Goal: Transaction & Acquisition: Purchase product/service

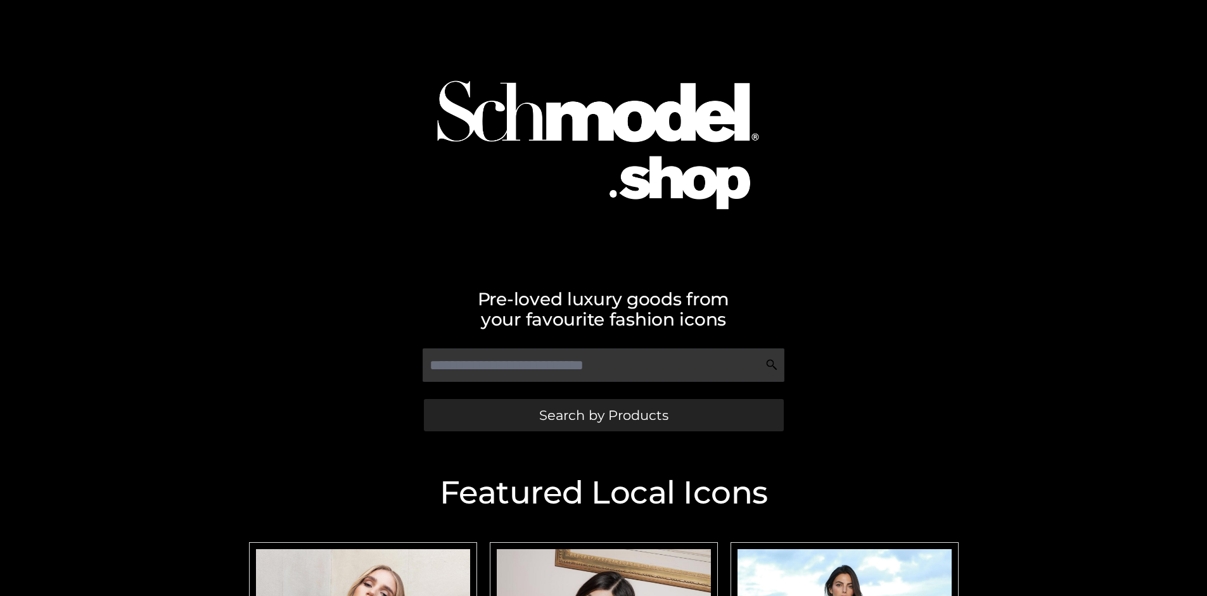
click at [603, 415] on span "Search by Products" at bounding box center [603, 415] width 129 height 13
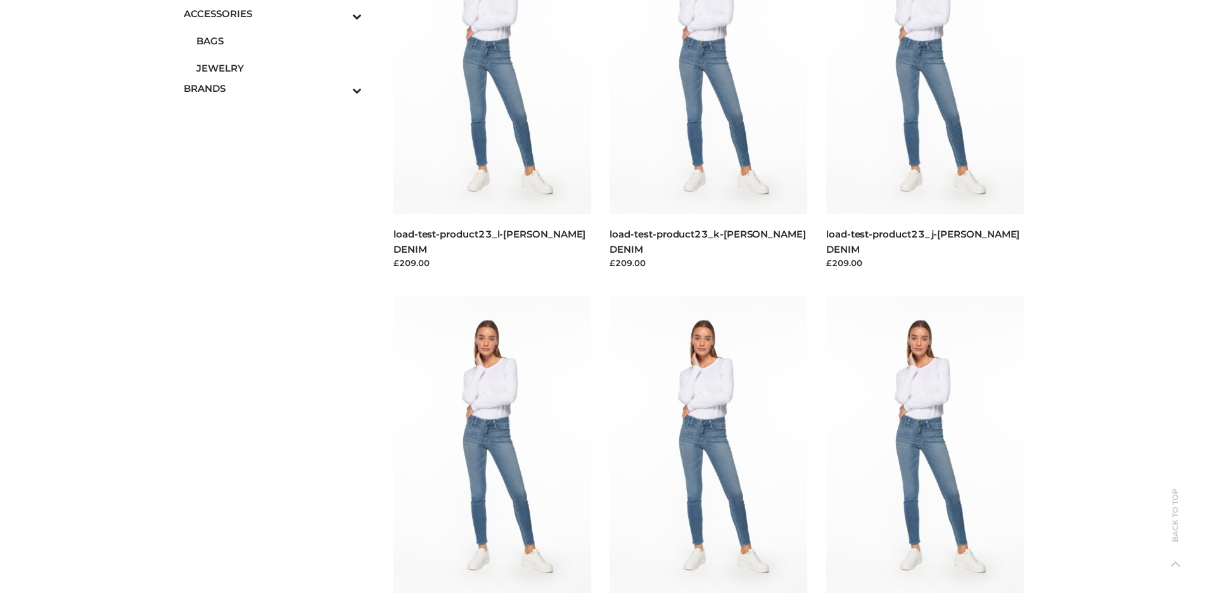
click at [279, 68] on span "JEWELRY" at bounding box center [279, 68] width 166 height 15
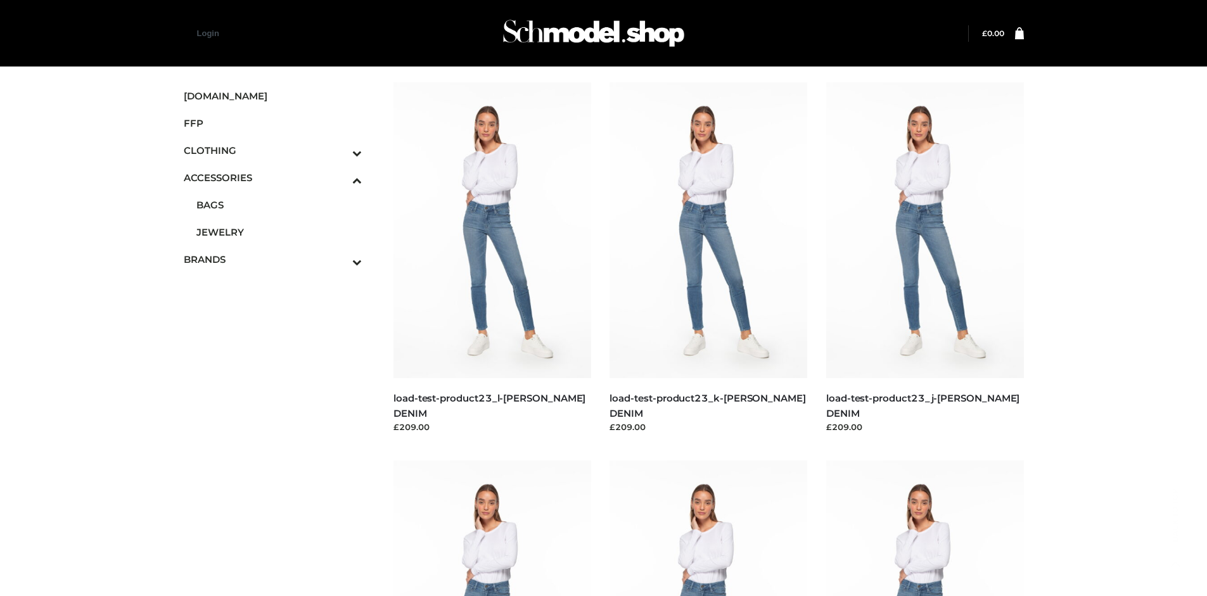
scroll to position [2501, 0]
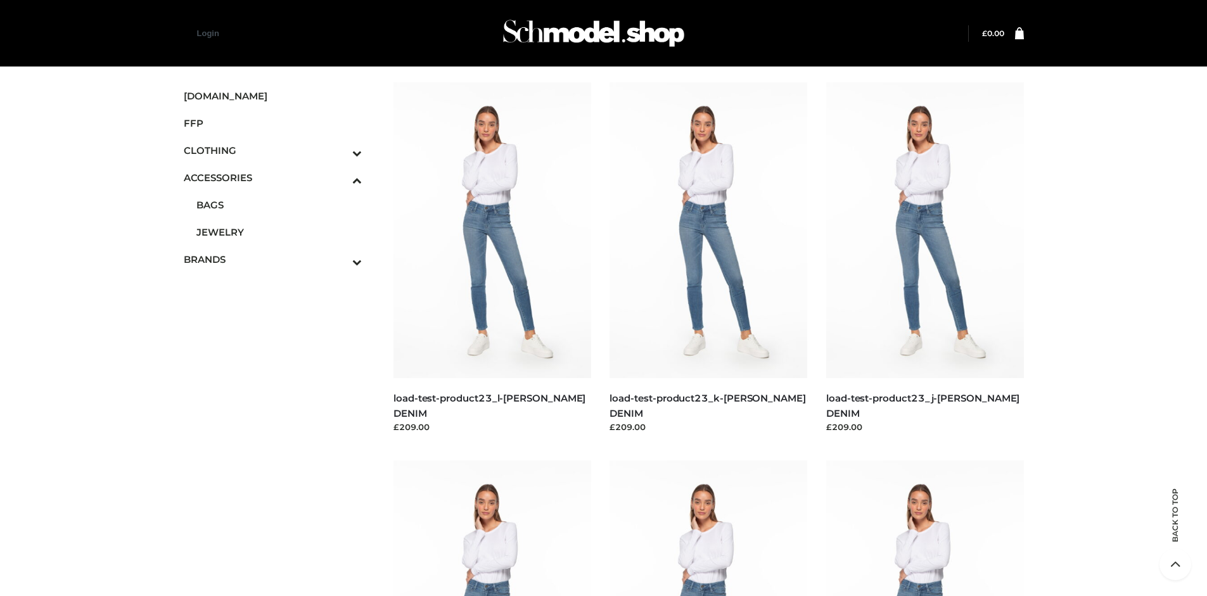
scroll to position [2122, 0]
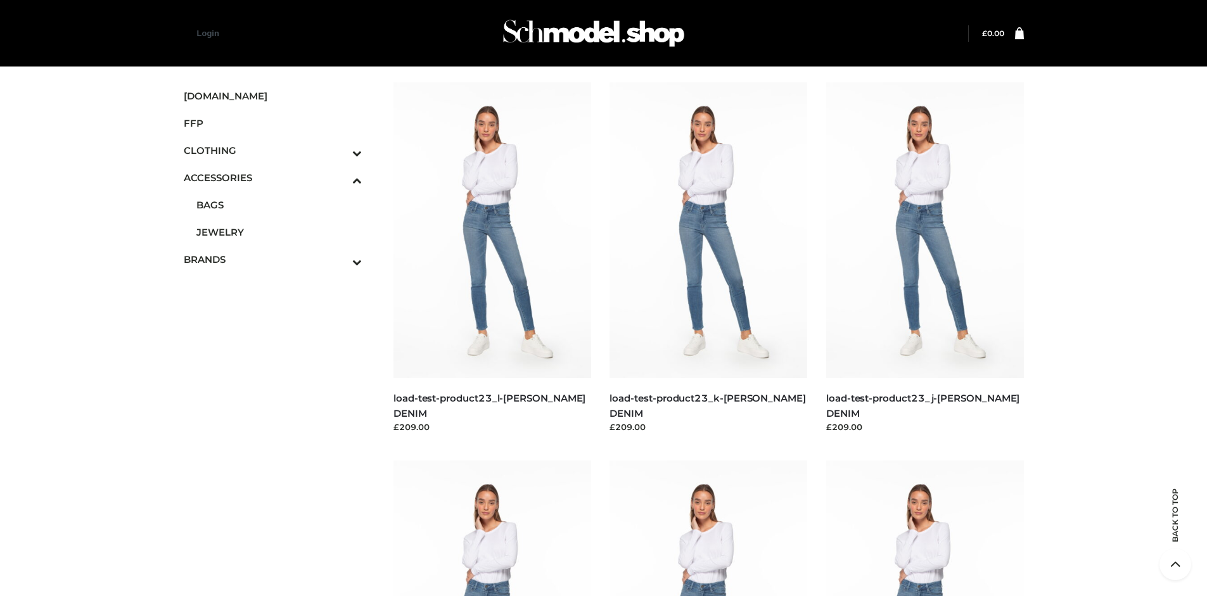
click at [340, 259] on icon "Toggle Submenu" at bounding box center [291, 262] width 142 height 15
click at [279, 259] on span "PARKERSMITH" at bounding box center [279, 259] width 166 height 15
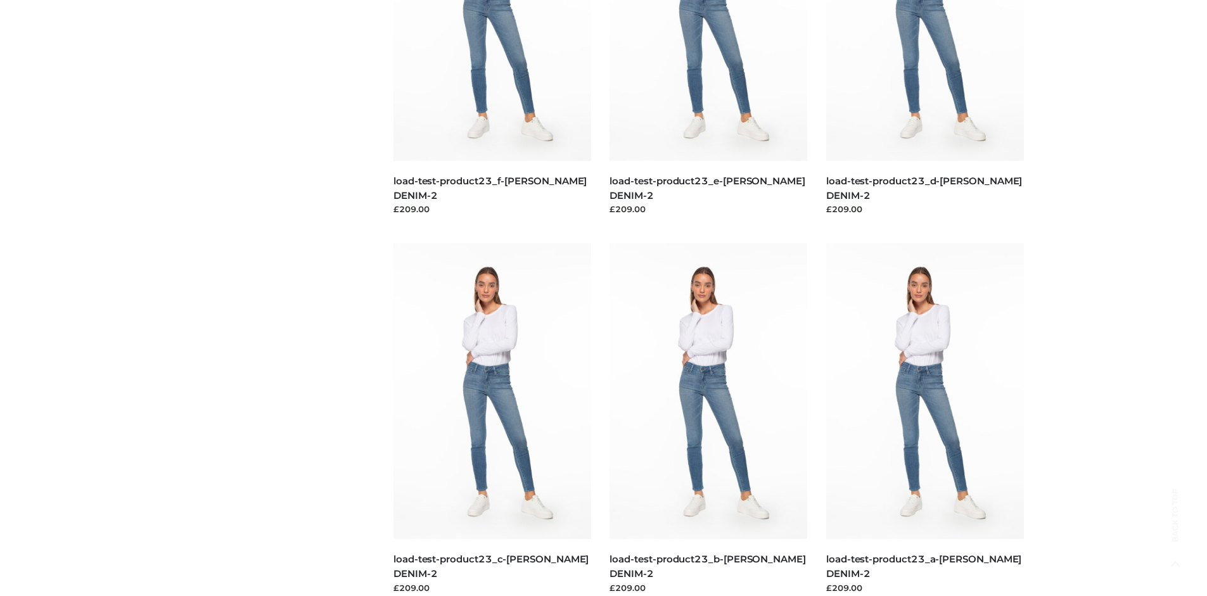
click at [492, 419] on img at bounding box center [492, 391] width 198 height 296
click at [708, 419] on img at bounding box center [708, 391] width 198 height 296
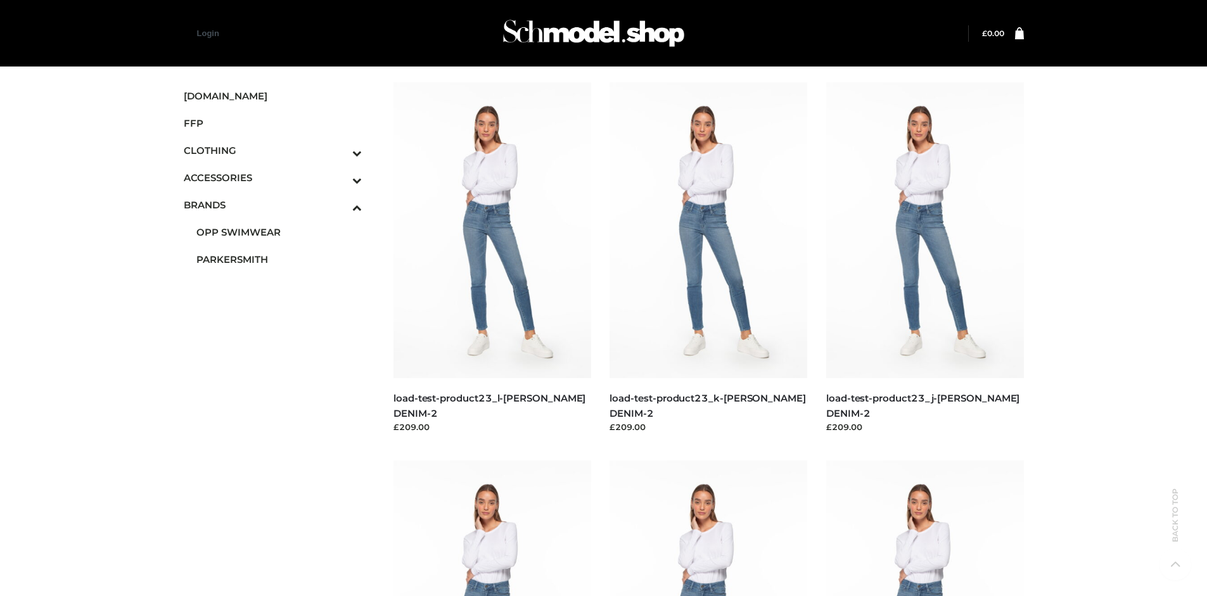
click at [708, 258] on img at bounding box center [708, 230] width 198 height 296
click at [272, 123] on span "FFP" at bounding box center [273, 123] width 179 height 15
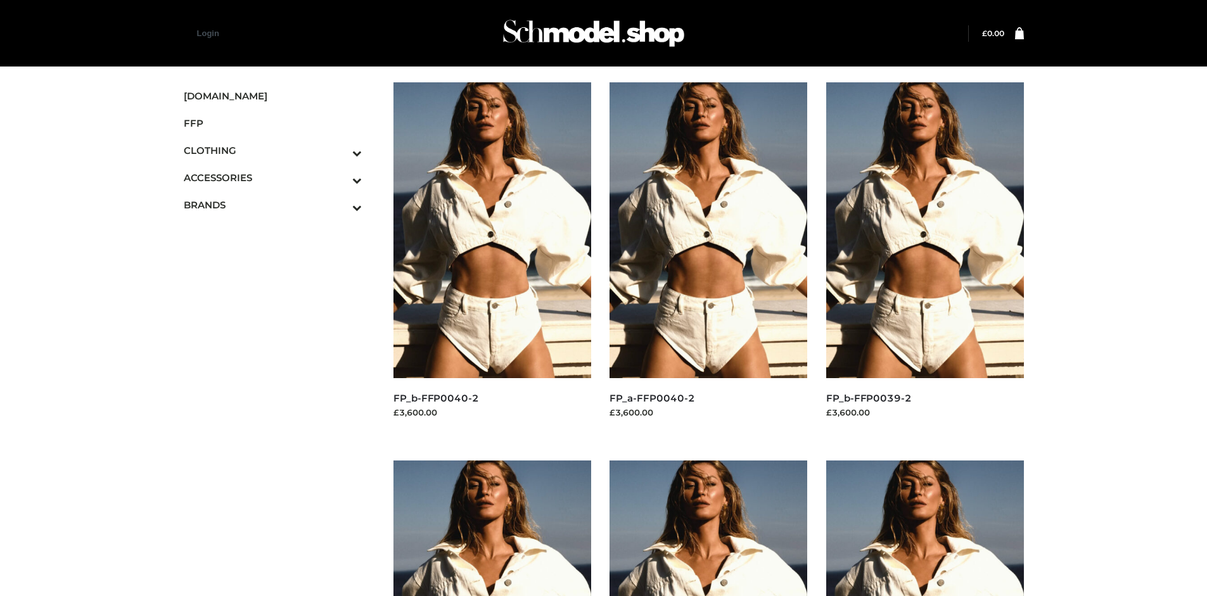
click at [492, 258] on img at bounding box center [492, 230] width 198 height 296
click at [924, 258] on img at bounding box center [925, 230] width 198 height 296
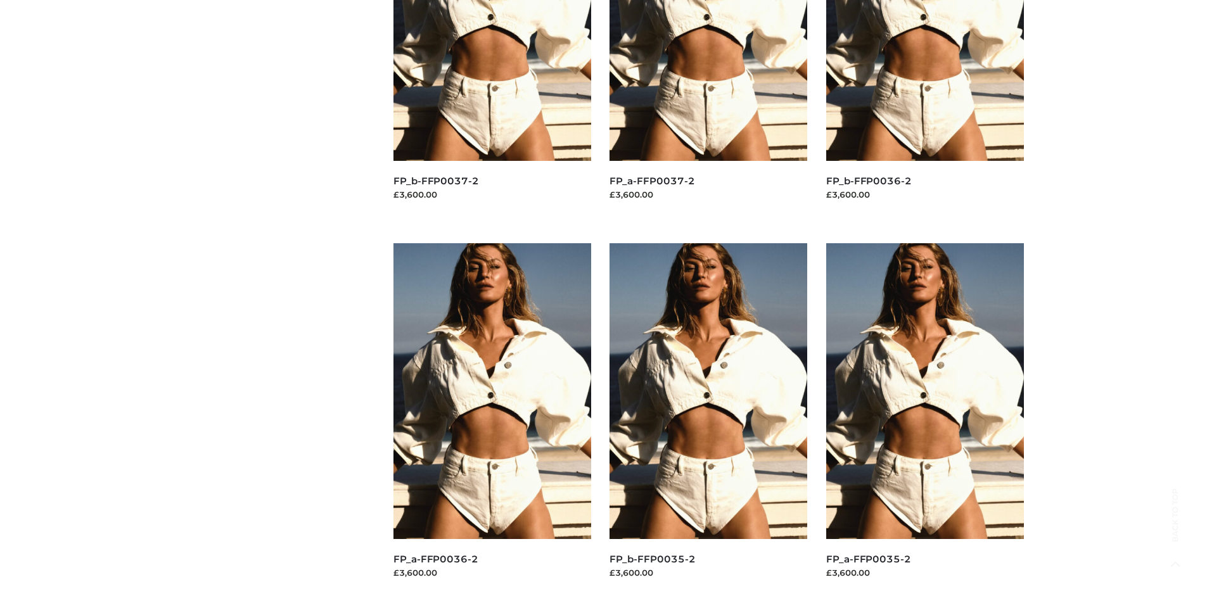
click at [924, 419] on img at bounding box center [925, 391] width 198 height 296
click at [492, 419] on img at bounding box center [492, 391] width 198 height 296
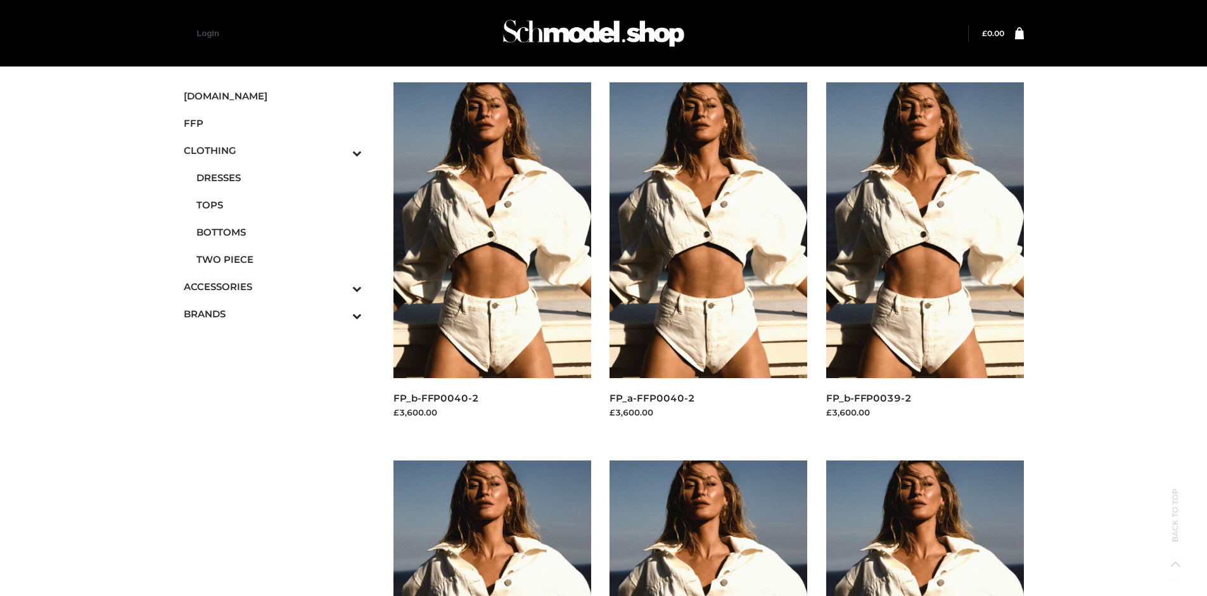
click at [279, 205] on span "TOPS" at bounding box center [279, 205] width 166 height 15
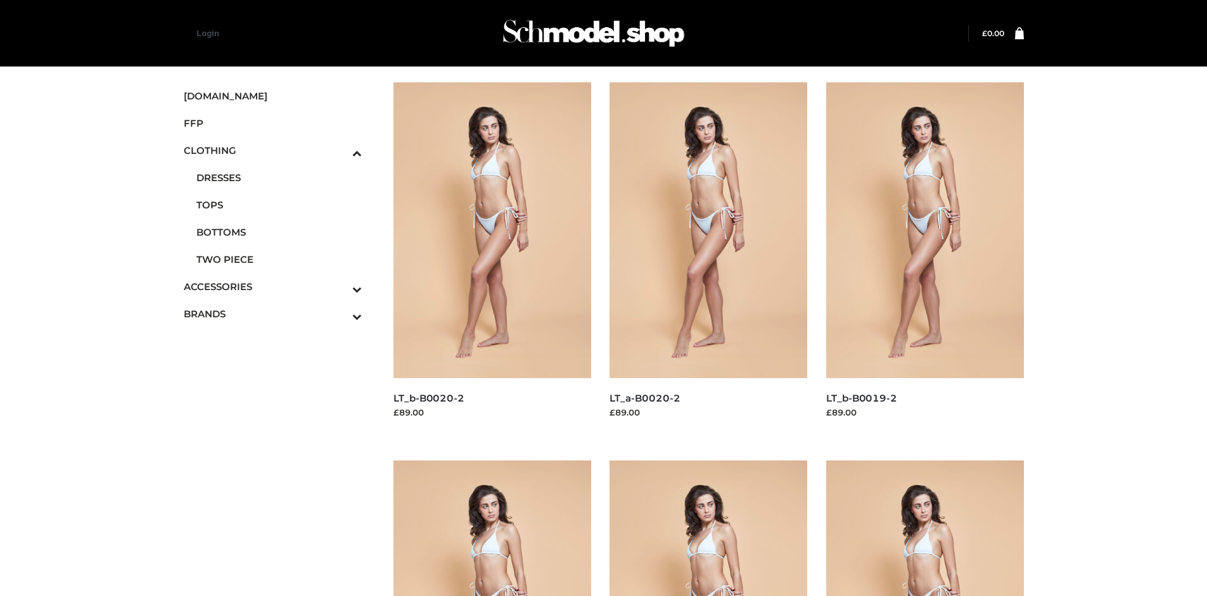
scroll to position [974, 0]
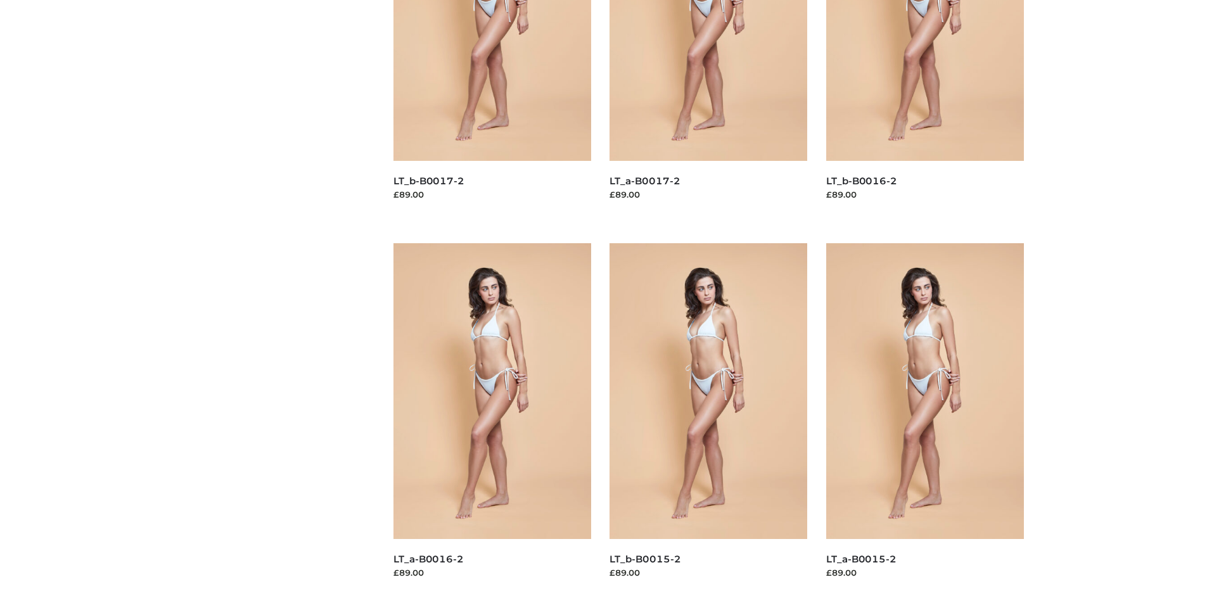
click at [924, 419] on img at bounding box center [925, 391] width 198 height 296
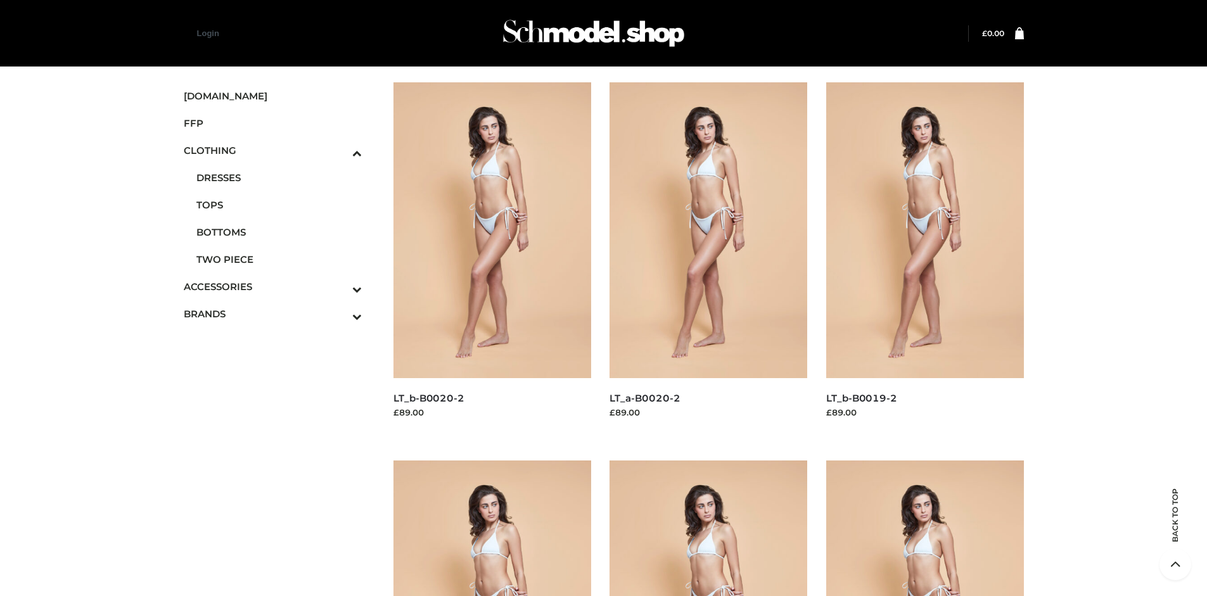
click at [492, 258] on img at bounding box center [492, 230] width 198 height 296
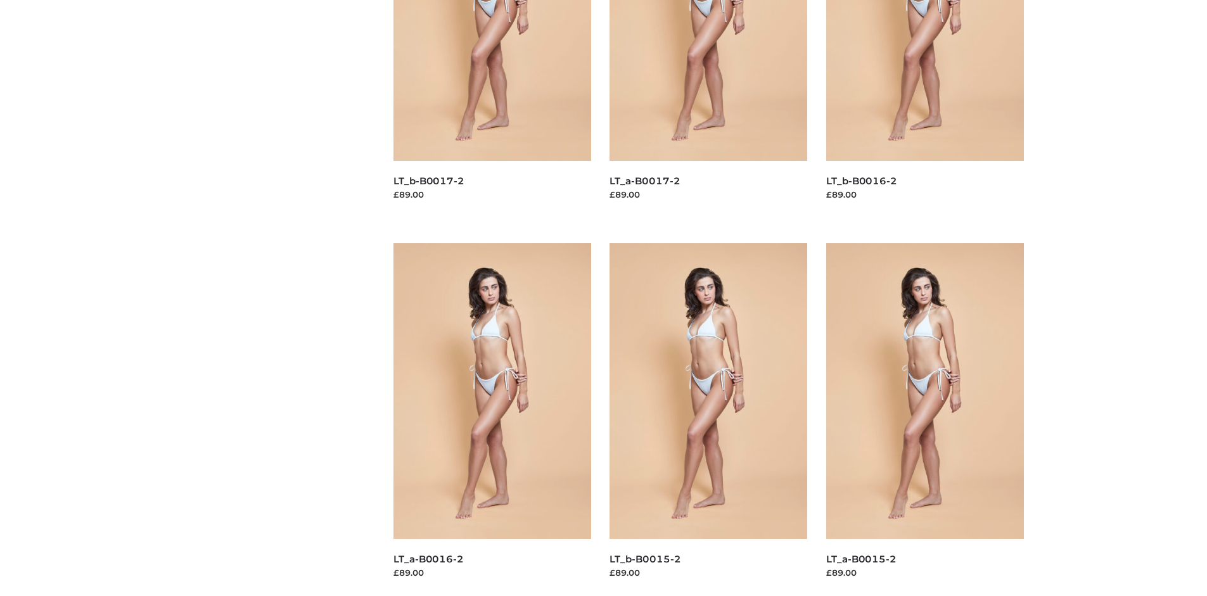
click at [708, 419] on img at bounding box center [708, 391] width 198 height 296
